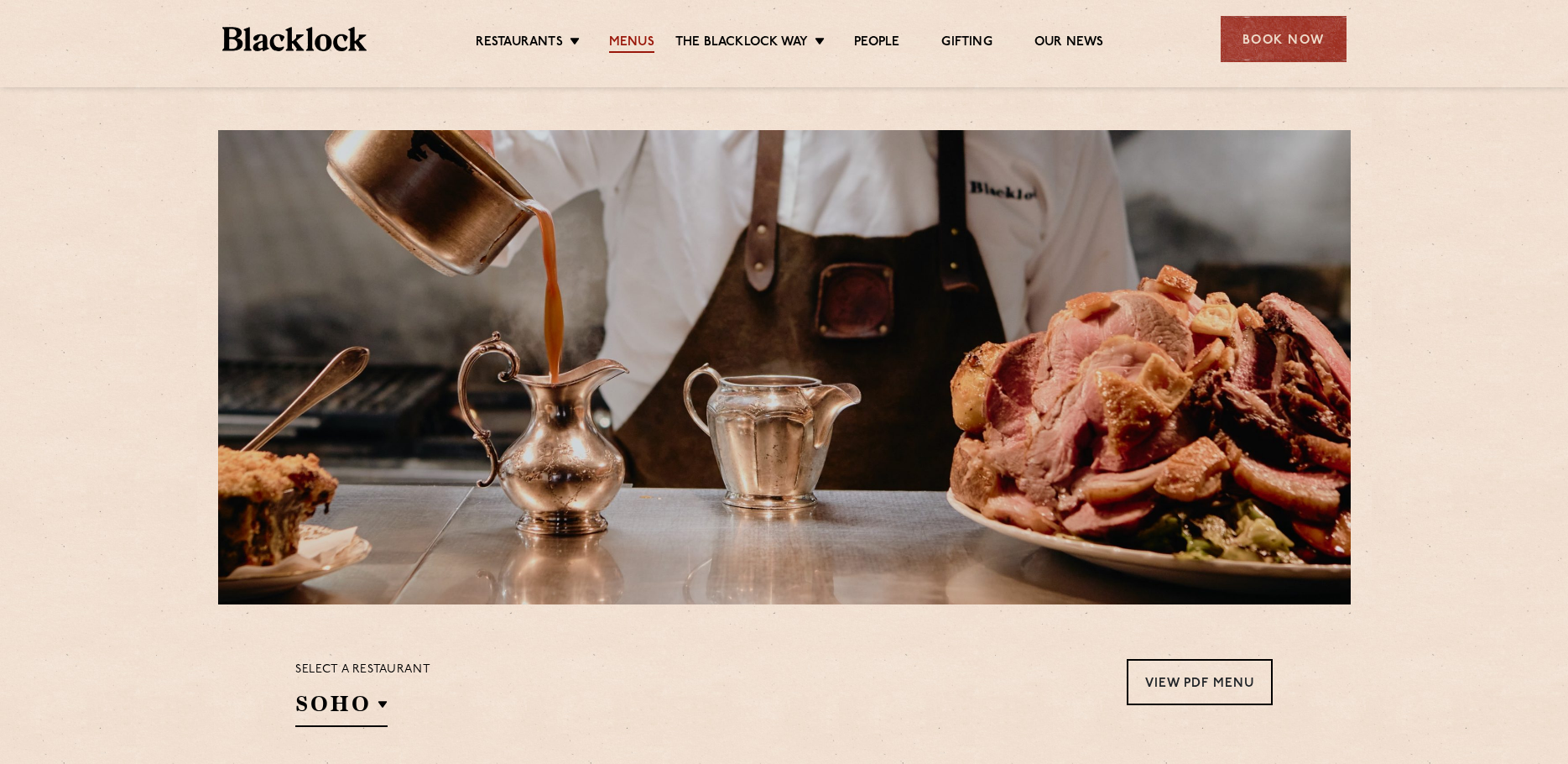
click at [638, 41] on link "Menus" at bounding box center [632, 43] width 46 height 18
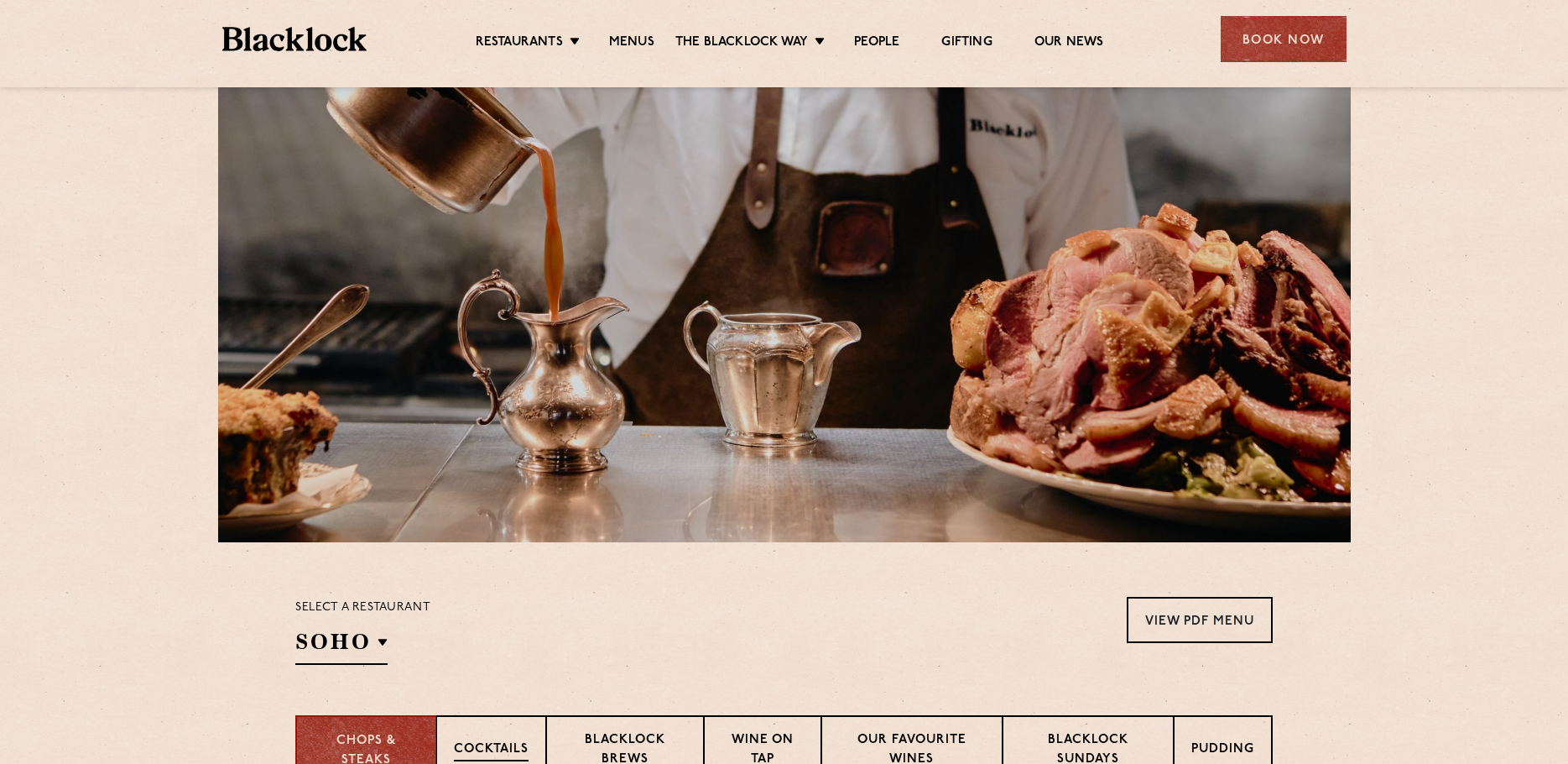
scroll to position [168, 0]
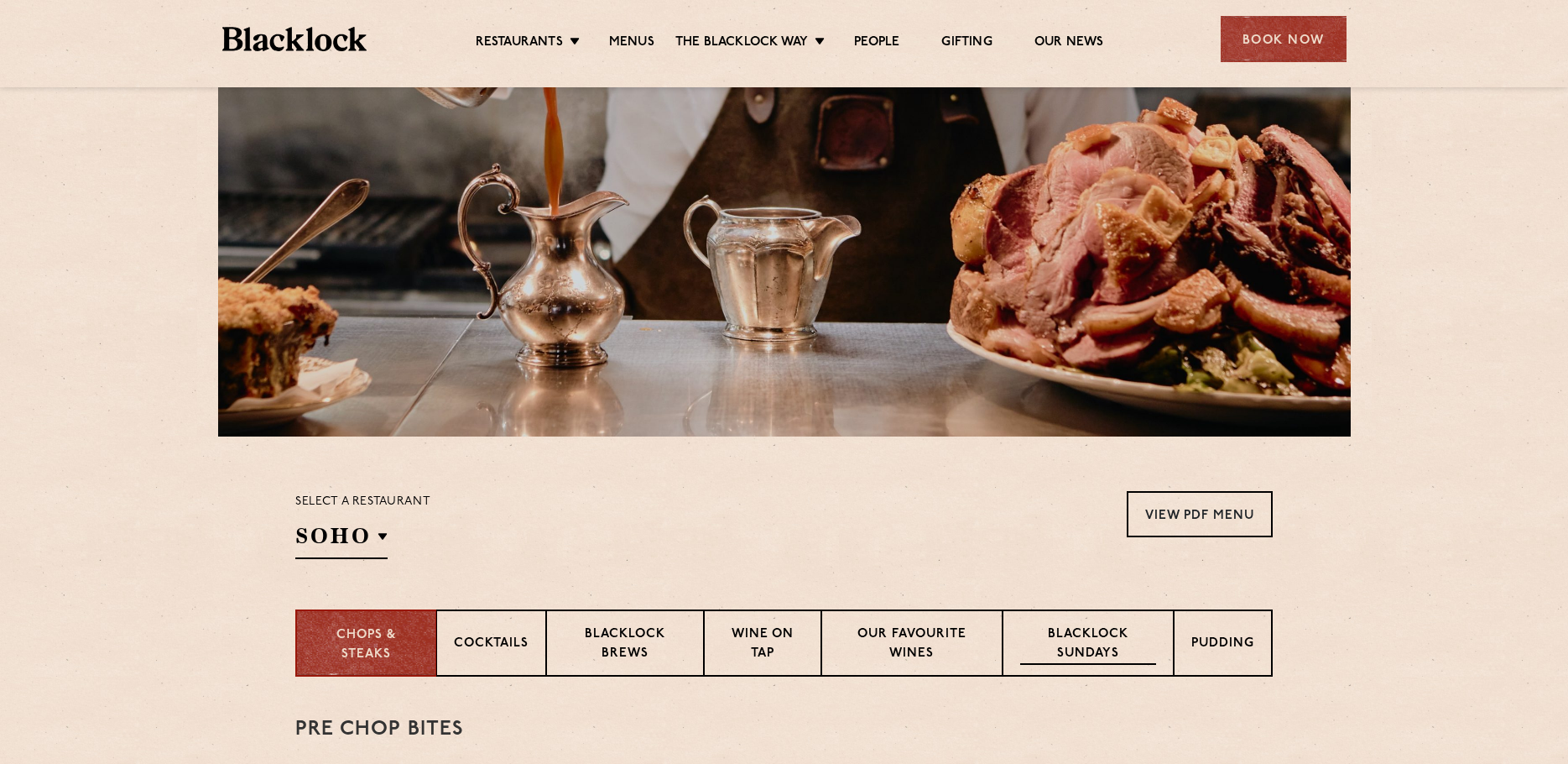
click at [1089, 641] on p "Blacklock Sundays" at bounding box center [1088, 645] width 136 height 40
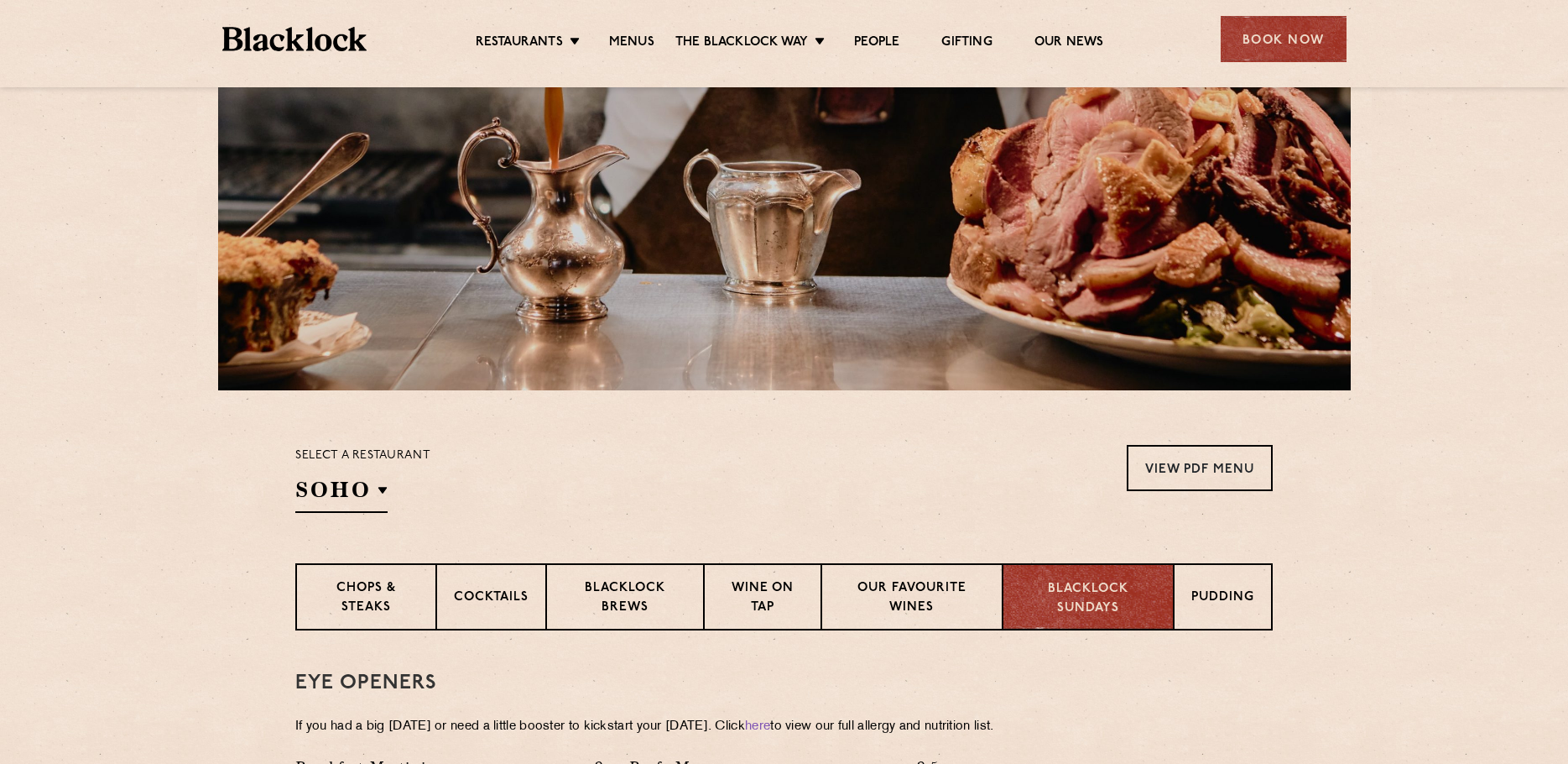
scroll to position [503, 0]
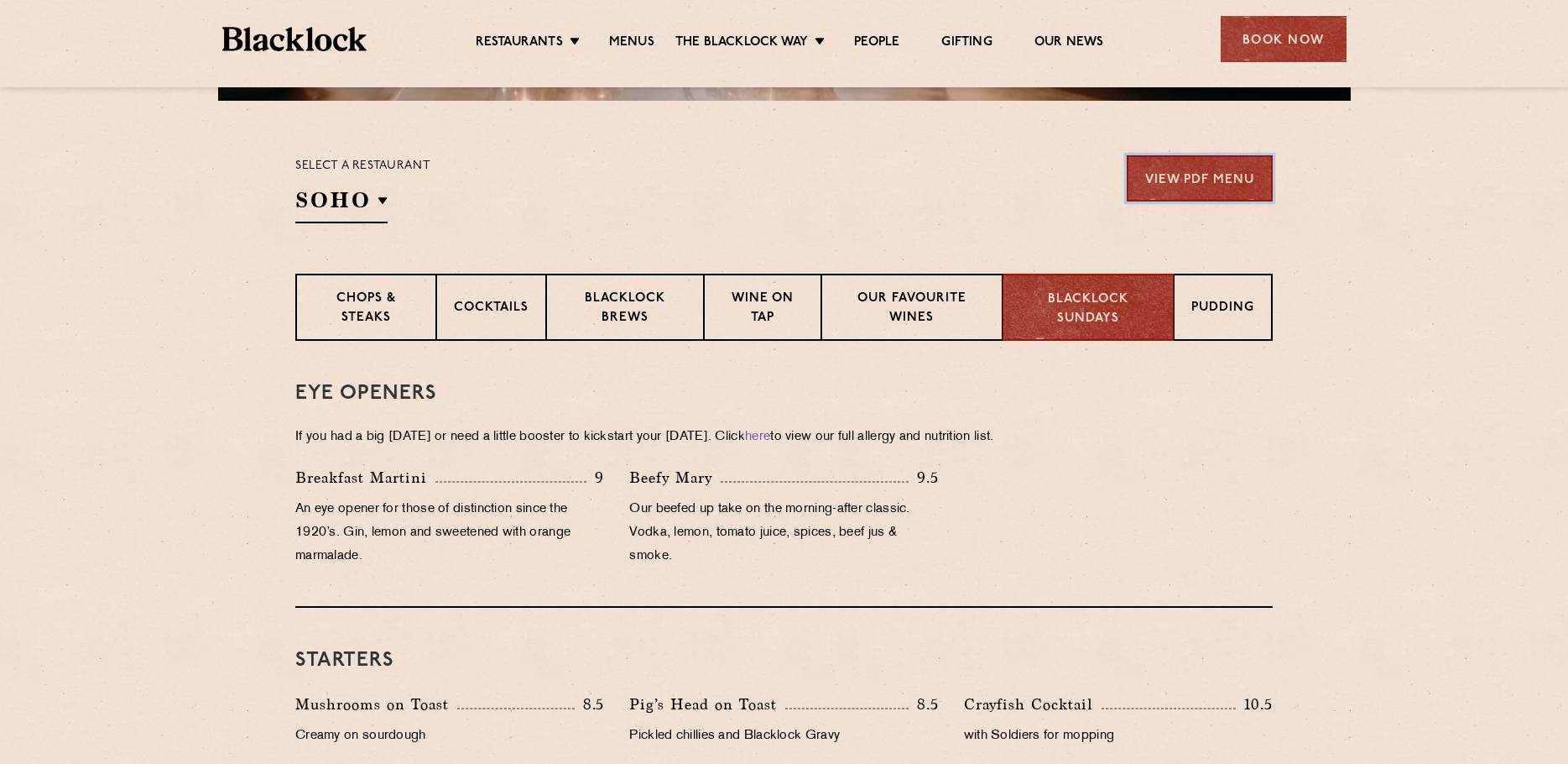
click at [1216, 184] on link "View PDF Menu" at bounding box center [1200, 178] width 146 height 47
click at [1107, 316] on p "Blacklock Sundays" at bounding box center [1088, 309] width 136 height 38
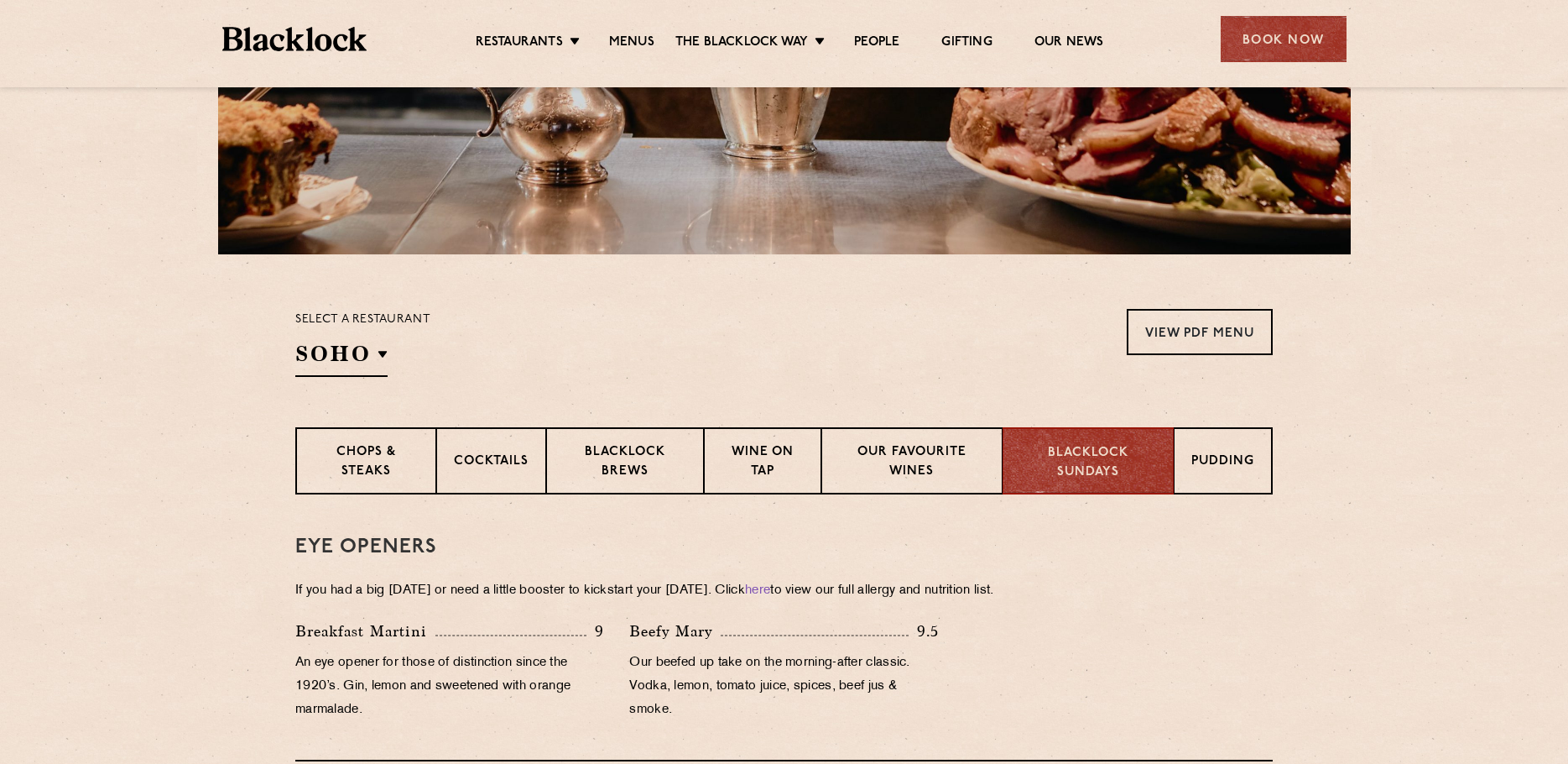
scroll to position [335, 0]
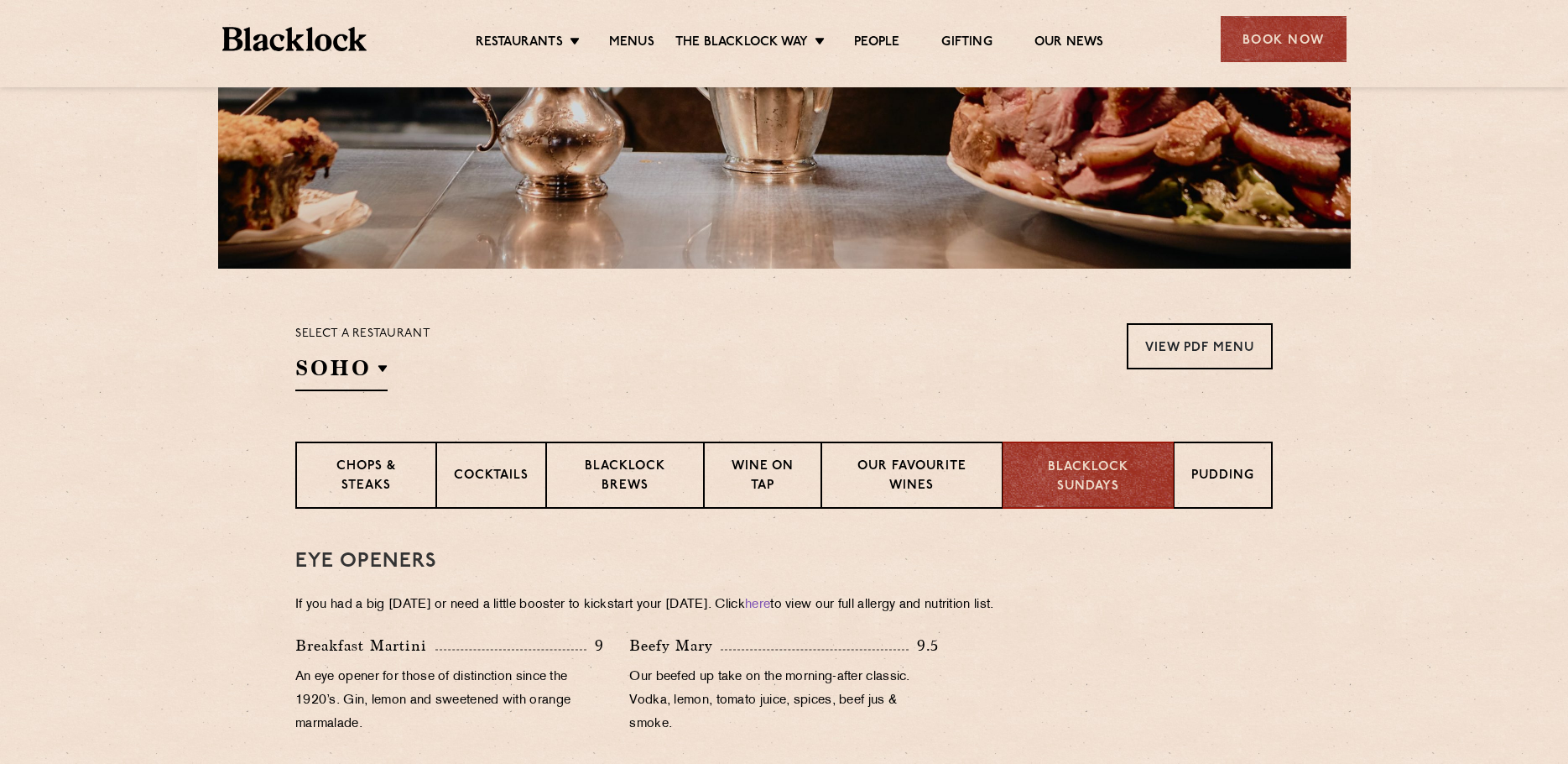
click at [99, 274] on section "Select a restaurant [GEOGRAPHIC_DATA] [GEOGRAPHIC_DATA] [GEOGRAPHIC_DATA] [GEOG…" at bounding box center [784, 355] width 1568 height 173
